Goal: Transaction & Acquisition: Purchase product/service

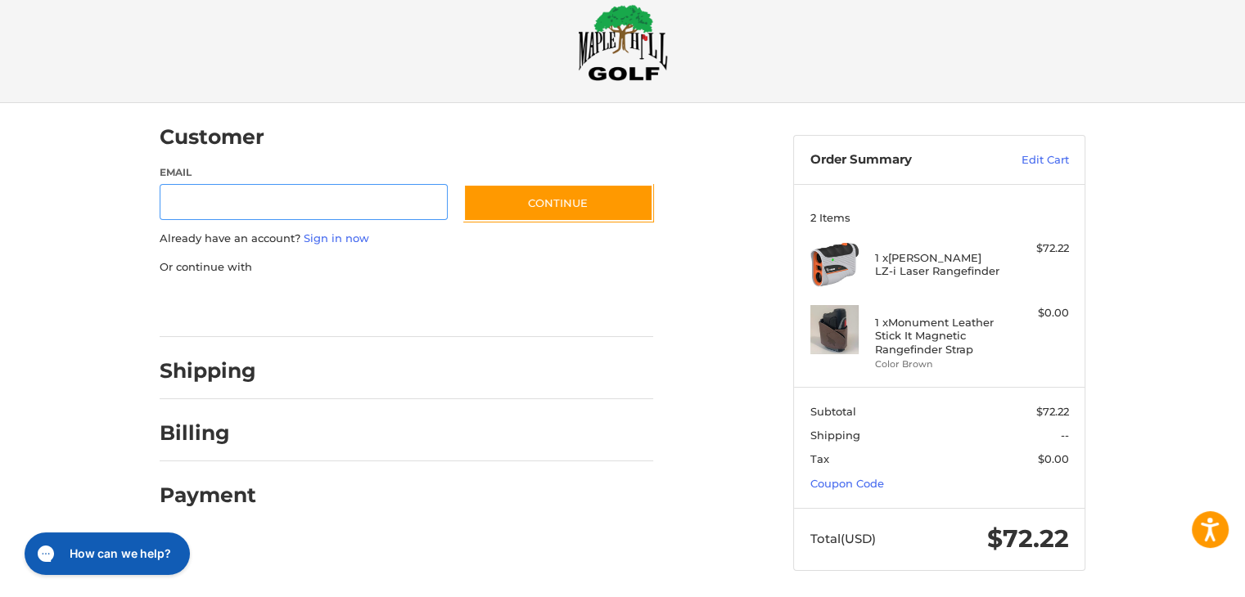
scroll to position [33, 0]
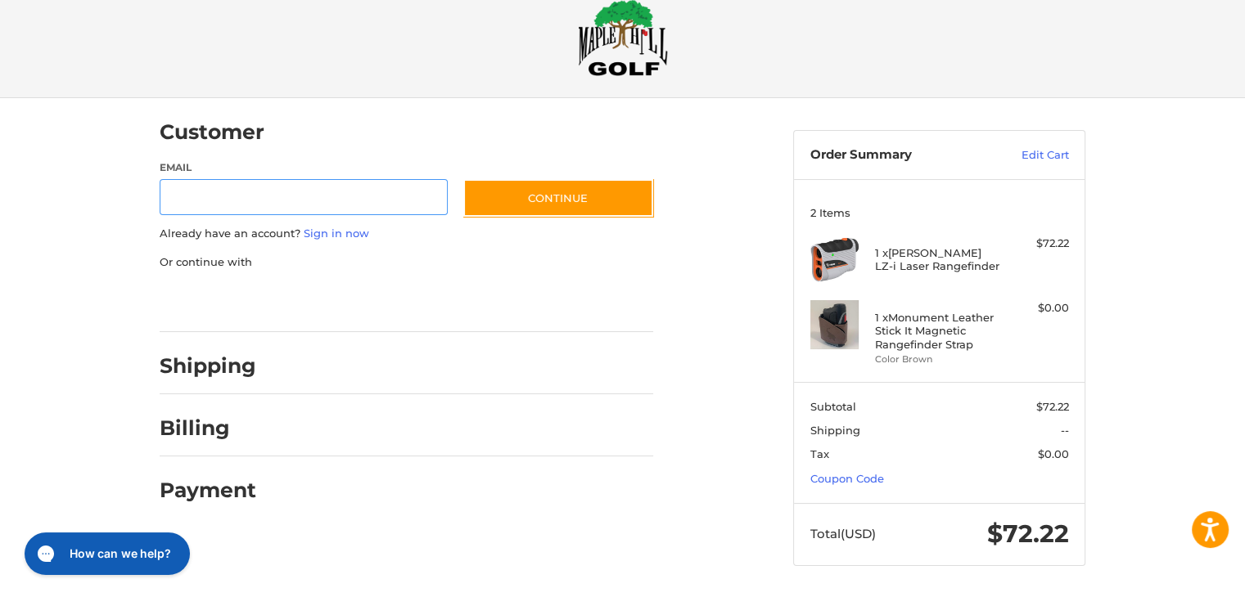
click at [311, 202] on input "Email" at bounding box center [304, 197] width 288 height 37
type input "**********"
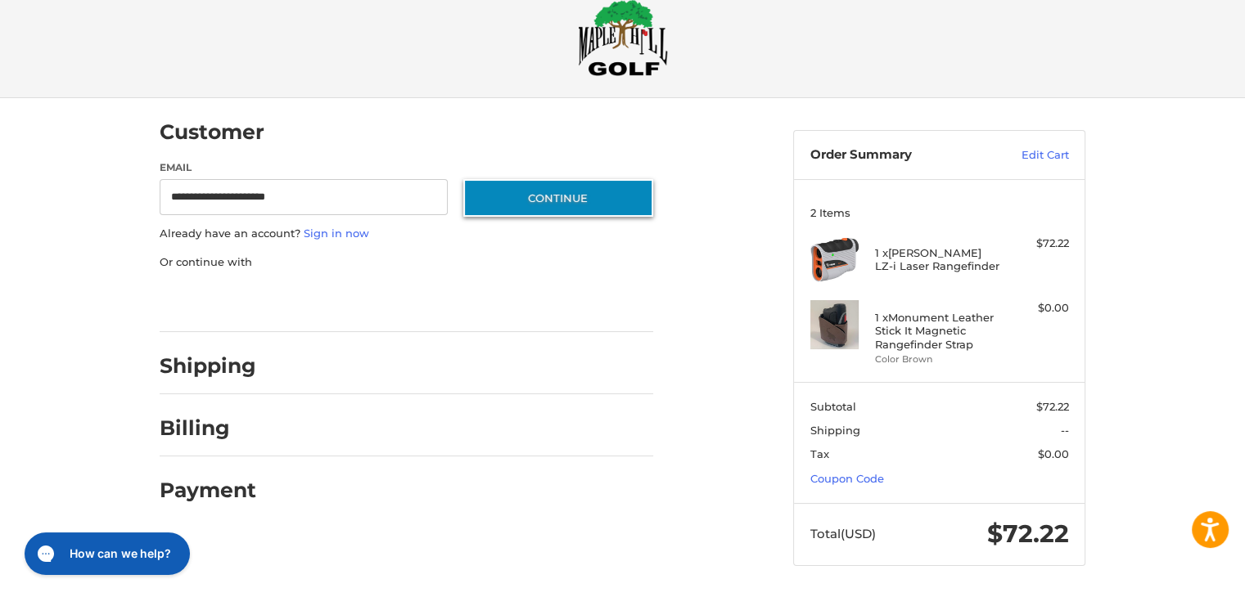
click at [550, 188] on button "Continue" at bounding box center [558, 198] width 190 height 38
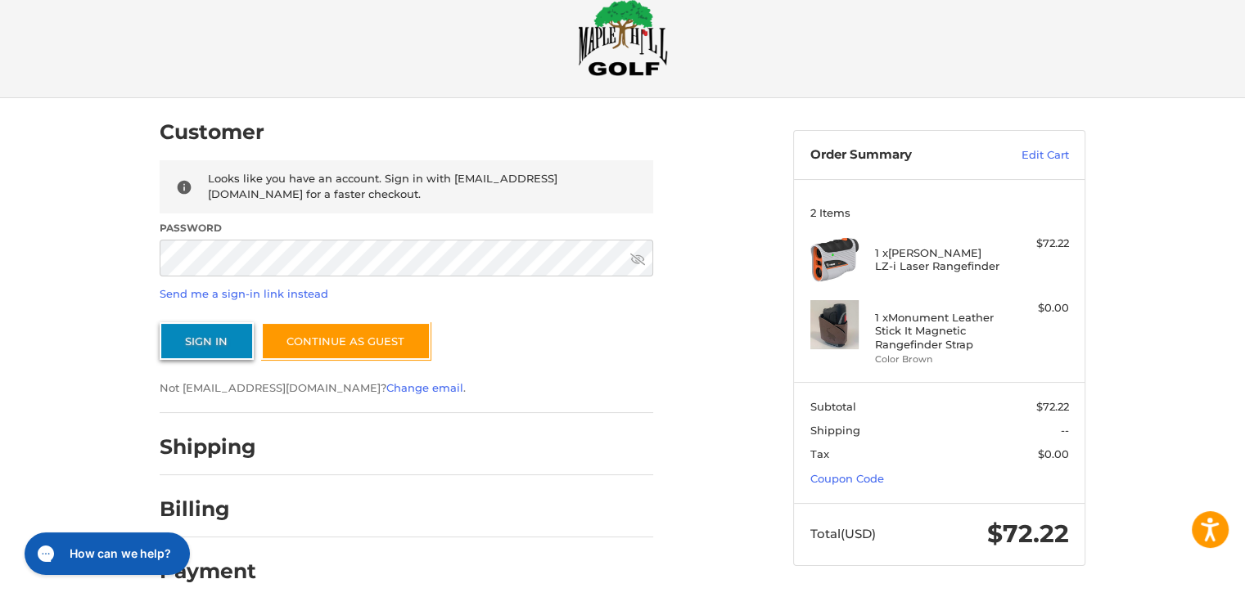
click at [196, 340] on button "Sign In" at bounding box center [207, 341] width 94 height 38
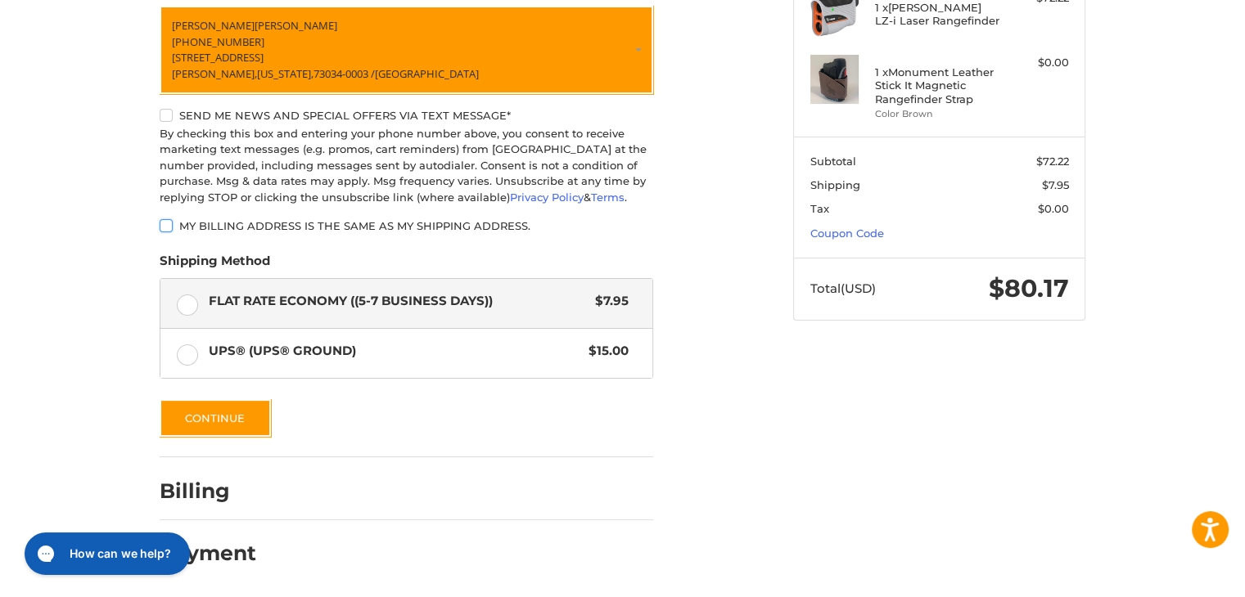
scroll to position [281, 0]
click at [334, 492] on div at bounding box center [463, 495] width 382 height 20
click at [229, 407] on button "Continue" at bounding box center [215, 418] width 111 height 38
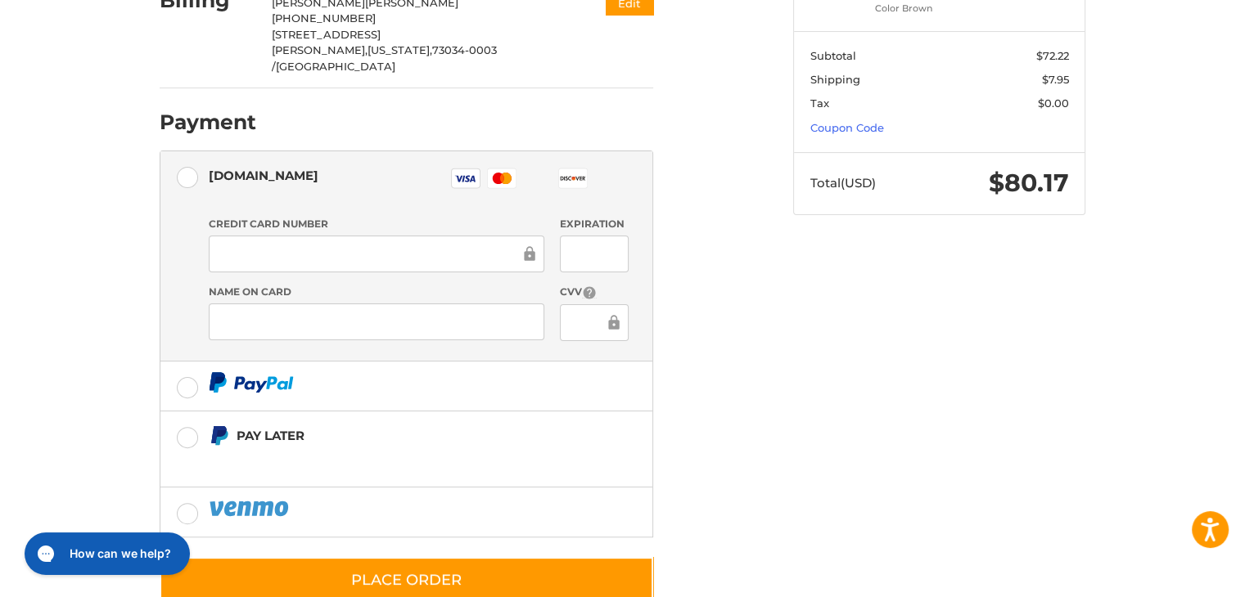
scroll to position [394, 0]
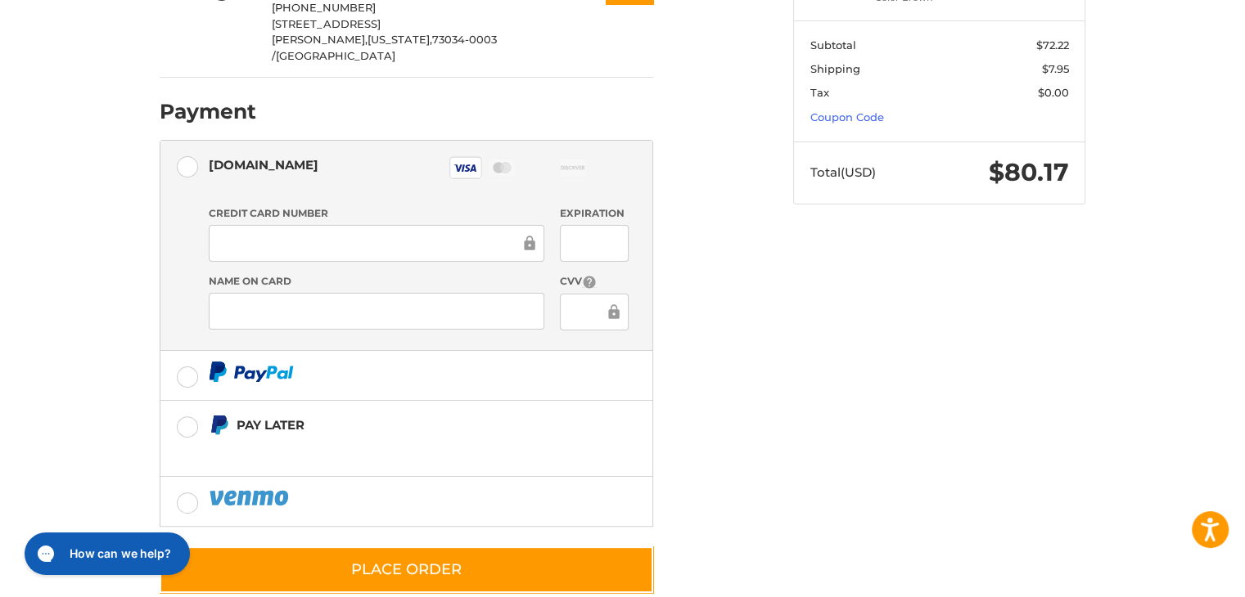
click at [565, 294] on div at bounding box center [594, 312] width 68 height 37
click at [781, 340] on div "Customer [EMAIL_ADDRESS][DOMAIN_NAME] Sign Out Shipping [PERSON_NAME] +1 405819…" at bounding box center [623, 183] width 982 height 892
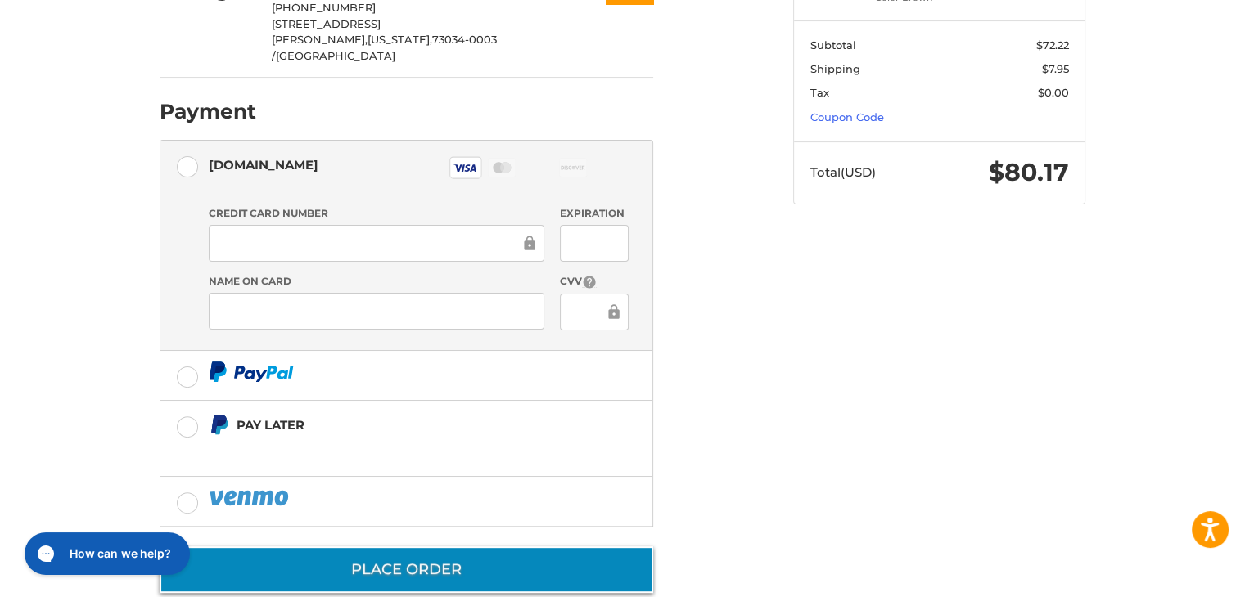
click at [551, 547] on button "Place Order" at bounding box center [406, 570] width 493 height 47
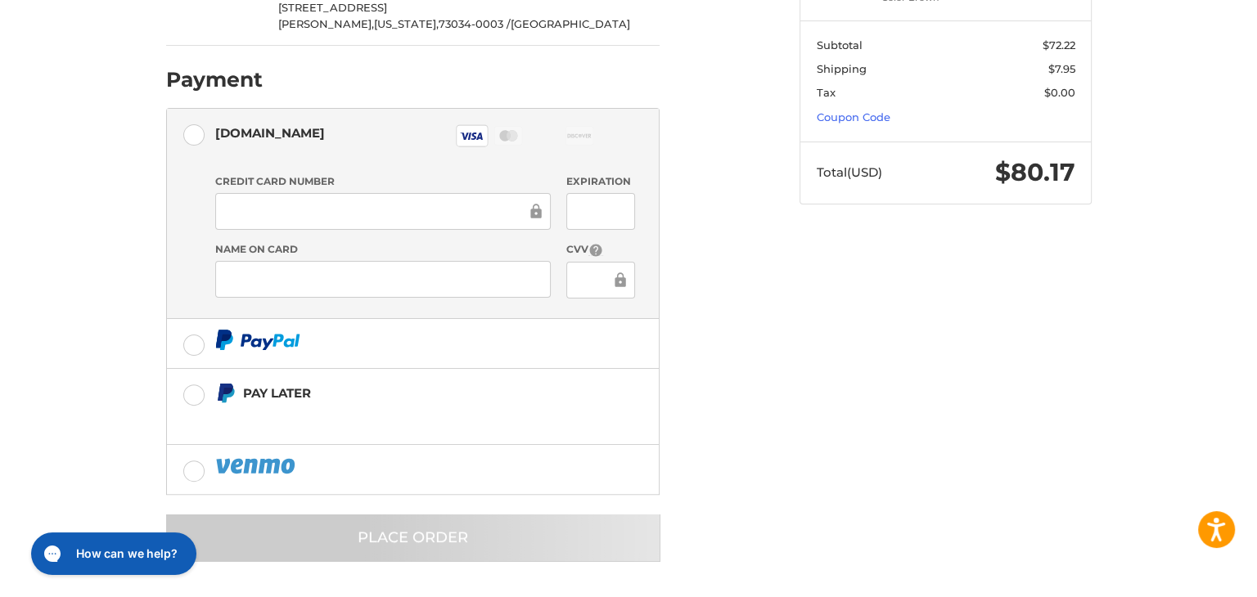
scroll to position [0, 0]
